Goal: Find specific page/section: Find specific page/section

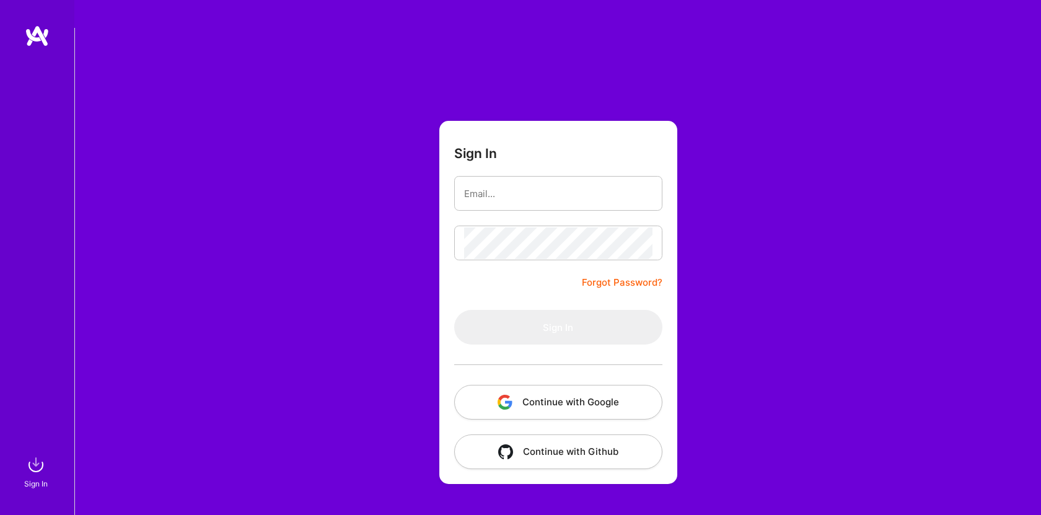
click at [589, 385] on button "Continue with Google" at bounding box center [558, 402] width 208 height 35
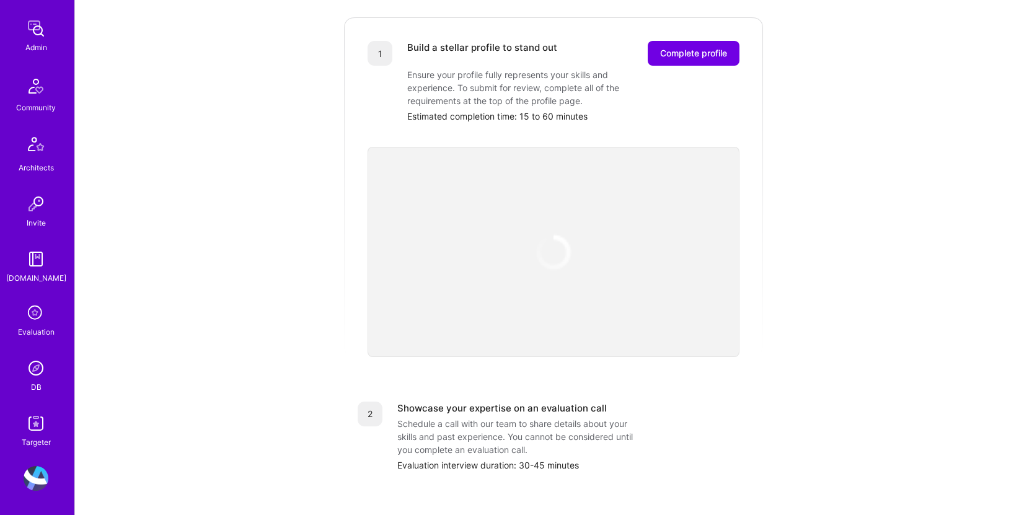
scroll to position [310, 0]
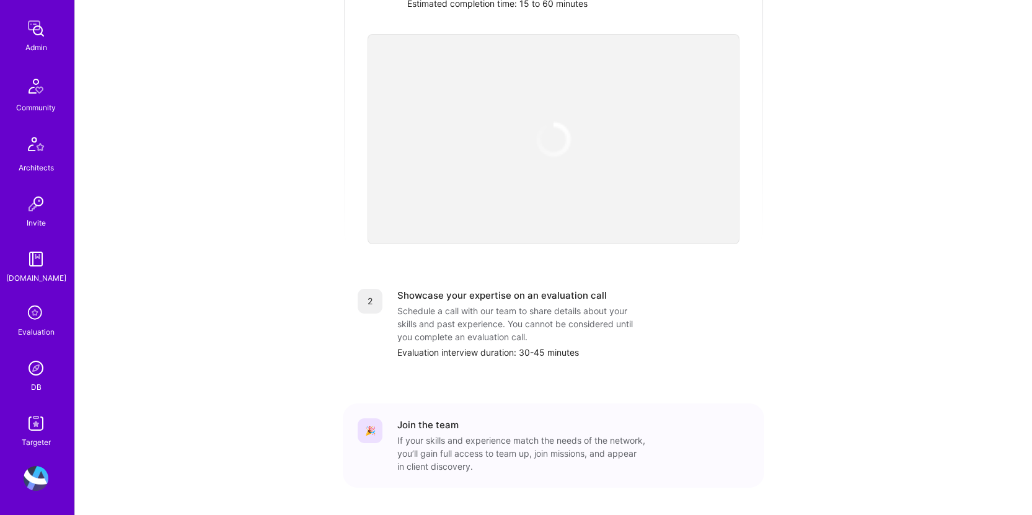
click at [31, 381] on div "DB" at bounding box center [36, 386] width 11 height 13
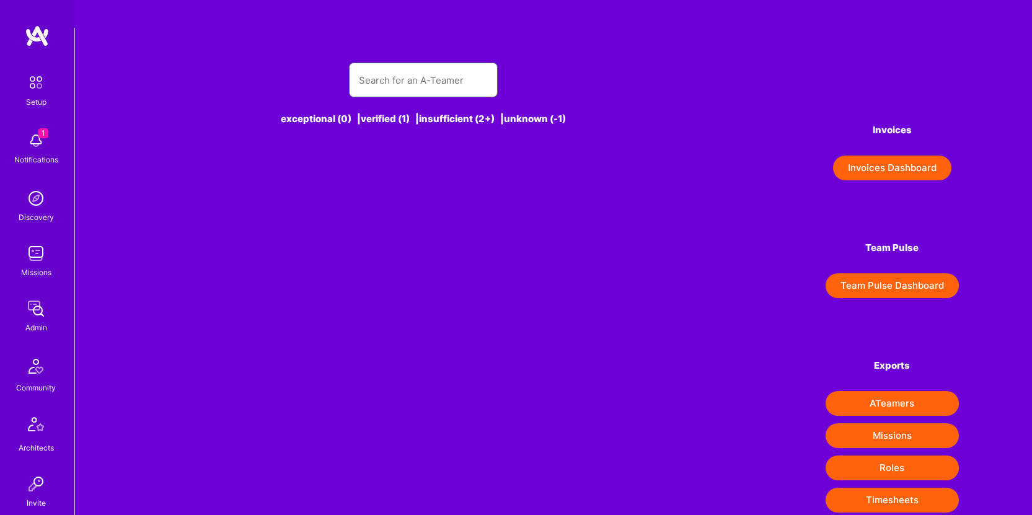
click at [391, 64] on input "text" at bounding box center [423, 80] width 129 height 32
type input "s"
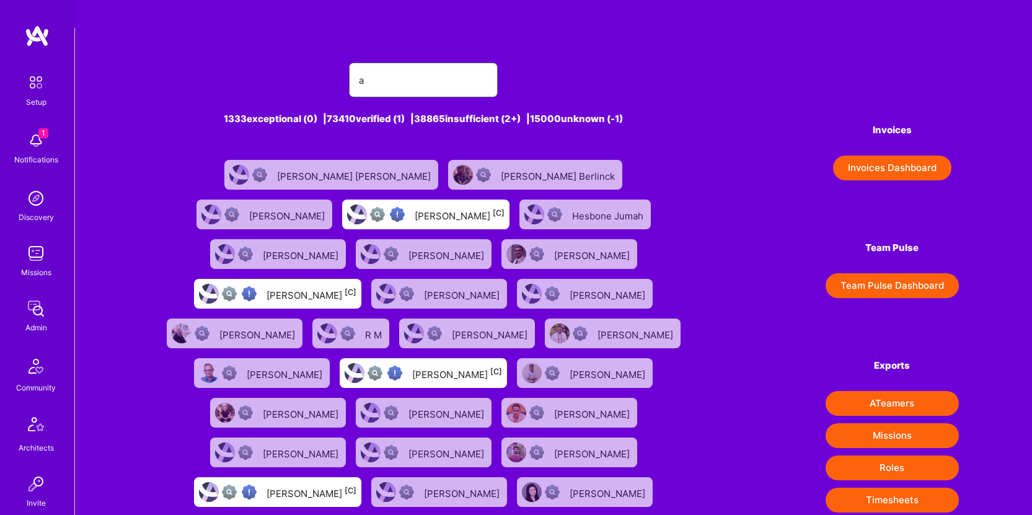
type input "au"
type input "n"
type input "[PERSON_NAME]"
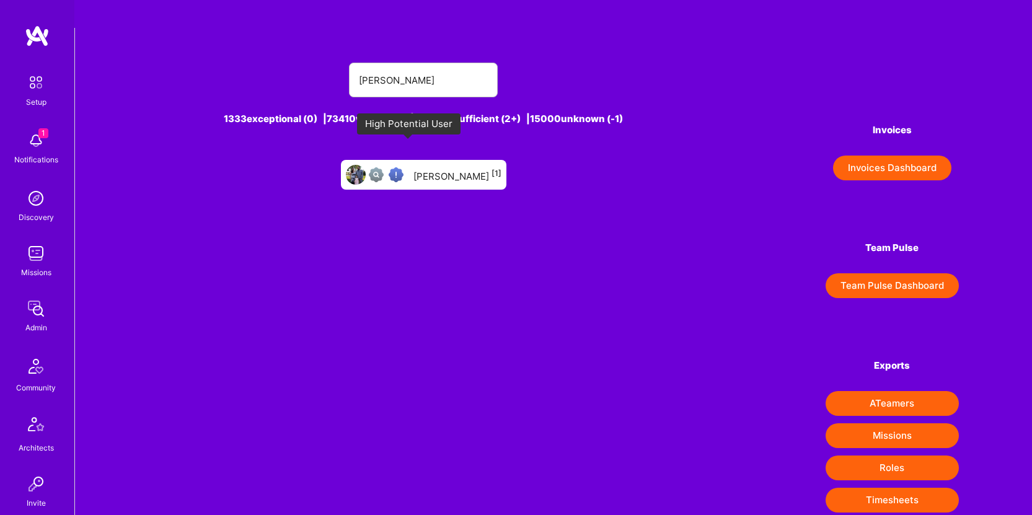
click at [401, 167] on img at bounding box center [395, 174] width 15 height 15
